Goal: Task Accomplishment & Management: Complete application form

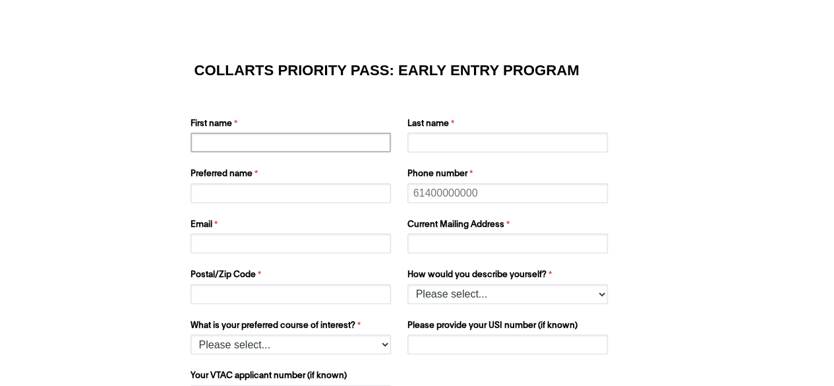
click at [345, 142] on input "First name" at bounding box center [291, 143] width 201 height 20
type input "[PERSON_NAME]"
click at [480, 147] on input "Last name" at bounding box center [508, 143] width 201 height 20
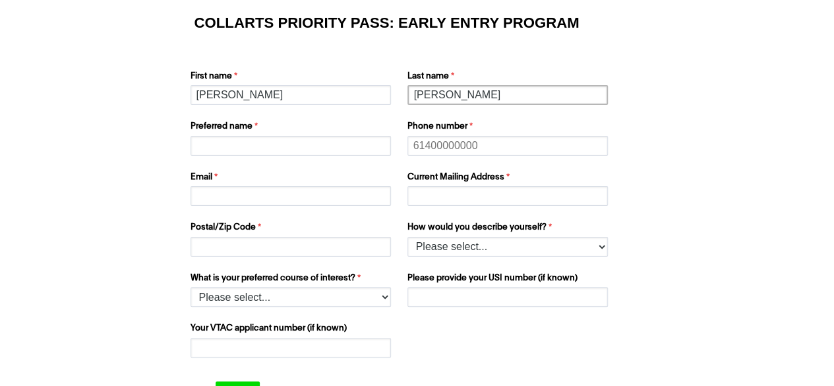
type input "[PERSON_NAME]"
click at [426, 142] on input "Phone number" at bounding box center [508, 146] width 201 height 20
type input "0605196301"
type input "[PERSON_NAME]"
type input "[EMAIL_ADDRESS][DOMAIN_NAME]"
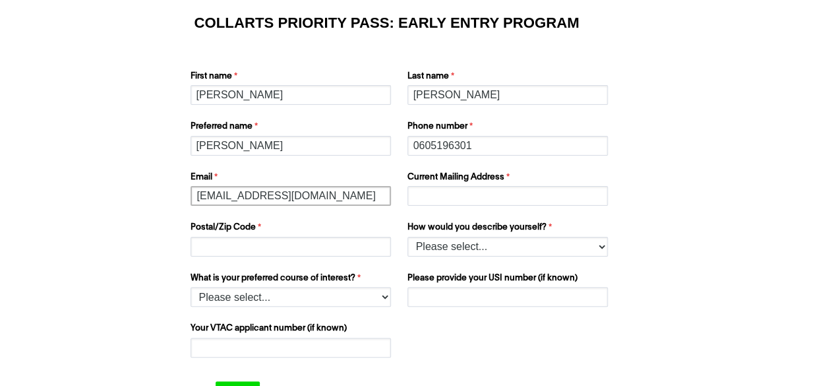
type input "[STREET_ADDRESS]"
type input "2196"
click at [307, 135] on label "Preferred name" at bounding box center [293, 128] width 204 height 16
click at [307, 136] on input "[PERSON_NAME]" at bounding box center [291, 146] width 201 height 20
type input "E"
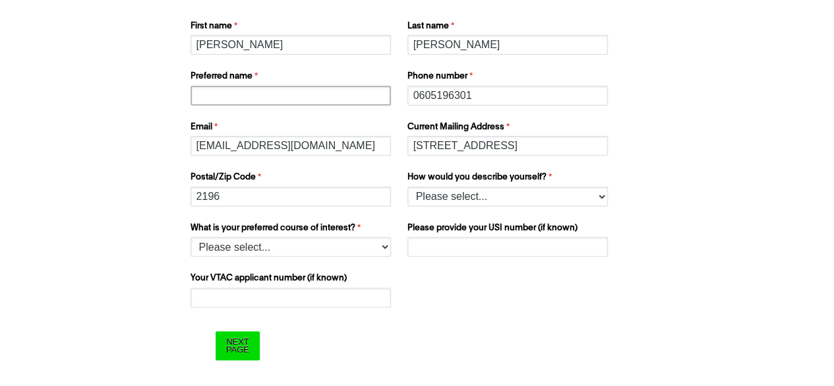
scroll to position [106, 0]
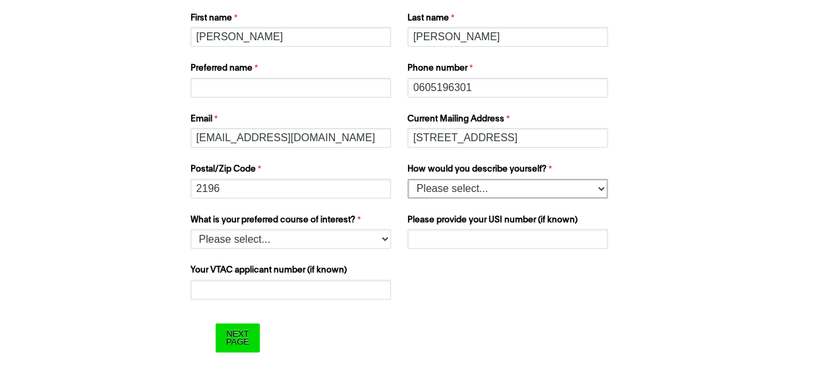
click at [449, 184] on select "Please select... I’m currently in Year 12 I've completed Year 12 and took a gap…" at bounding box center [508, 189] width 201 height 20
select select "tfa_158"
click at [408, 179] on select "Please select... I’m currently in Year 12 I've completed Year 12 and took a gap…" at bounding box center [508, 189] width 201 height 20
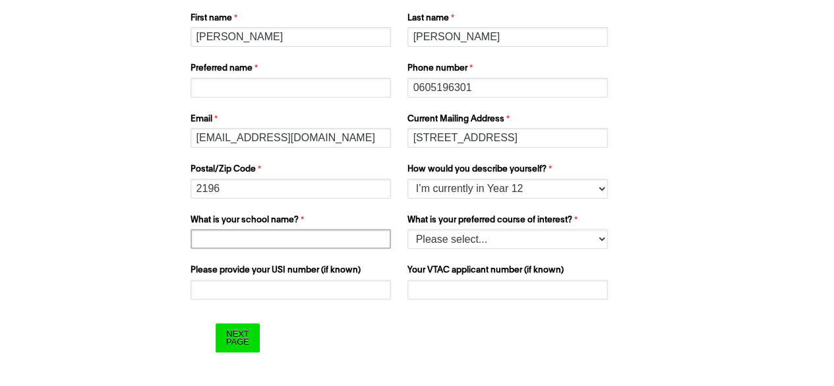
click at [332, 242] on input "What is your school name?" at bounding box center [291, 239] width 201 height 20
type input "[GEOGRAPHIC_DATA], [GEOGRAPHIC_DATA], [GEOGRAPHIC_DATA]"
click at [415, 238] on select "Please select... 2D Animation Acting Audio Engineering Comedy Digital & Social …" at bounding box center [508, 239] width 201 height 20
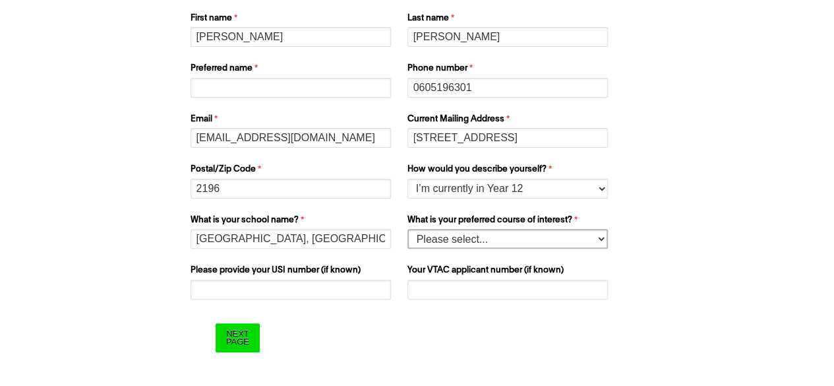
select select "tfa_1208"
click at [408, 229] on select "Please select... 2D Animation Acting Audio Engineering Comedy Digital & Social …" at bounding box center [508, 239] width 201 height 20
click at [298, 280] on input "Please provide your USI number (if known)" at bounding box center [291, 290] width 201 height 20
click at [235, 342] on input "Next Page" at bounding box center [238, 337] width 44 height 28
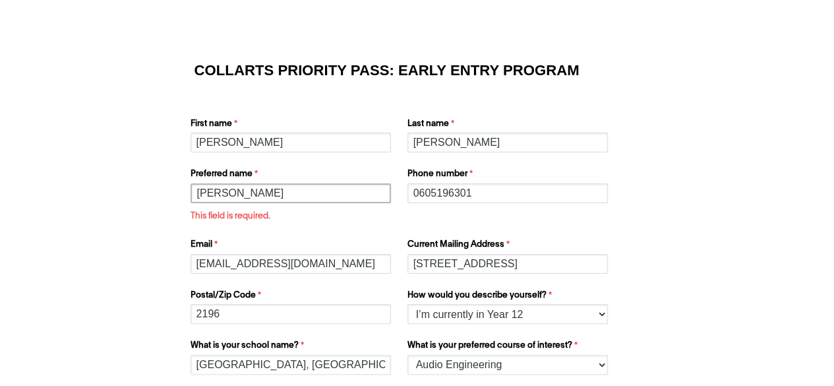
scroll to position [126, 0]
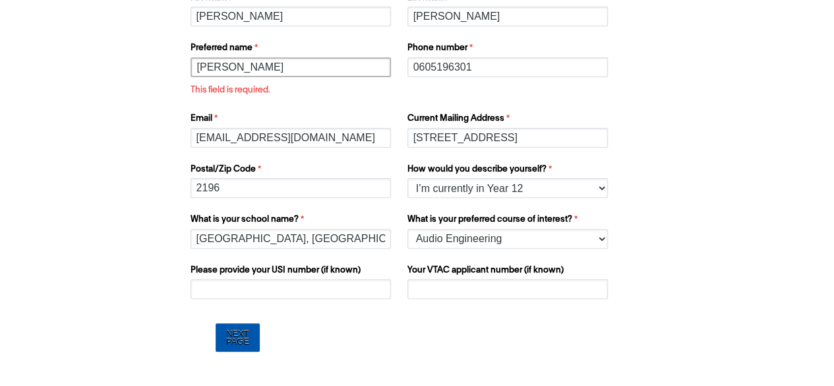
type input "[PERSON_NAME]"
click at [231, 347] on input "Next Page" at bounding box center [238, 337] width 44 height 28
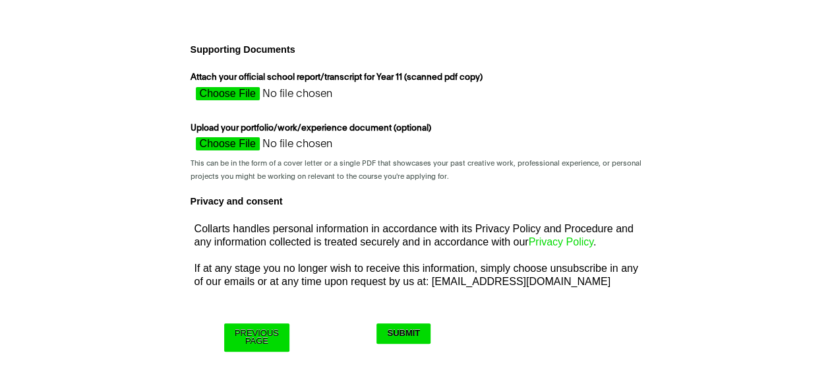
click at [244, 88] on input "Attach your official school report/transcript for Year 11 (scanned pdf copy)" at bounding box center [308, 97] width 235 height 20
type input "C:\fakepath\GRADE 11 REPORT CARD.pdf"
click at [404, 338] on input "Submit" at bounding box center [404, 333] width 54 height 20
